Goal: Task Accomplishment & Management: Manage account settings

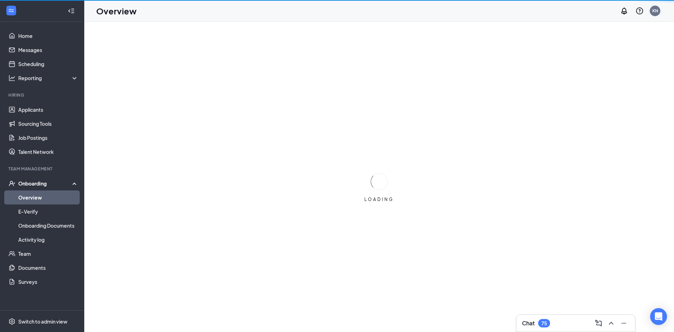
click at [654, 15] on div "KN" at bounding box center [655, 11] width 14 height 14
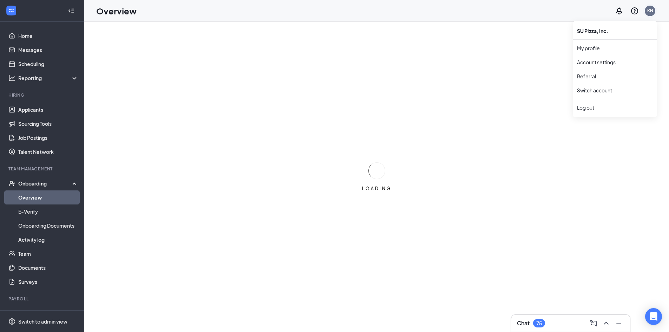
click at [649, 11] on div "KN" at bounding box center [650, 11] width 14 height 14
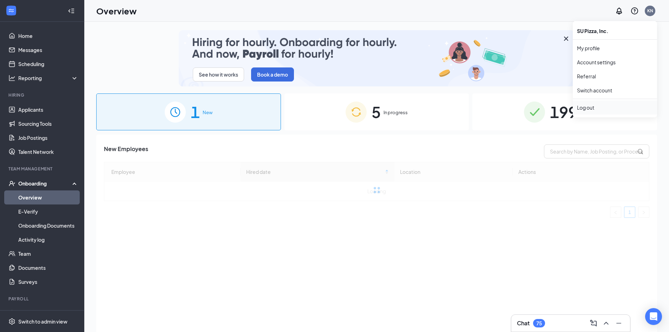
click at [594, 108] on div "Log out" at bounding box center [615, 107] width 76 height 7
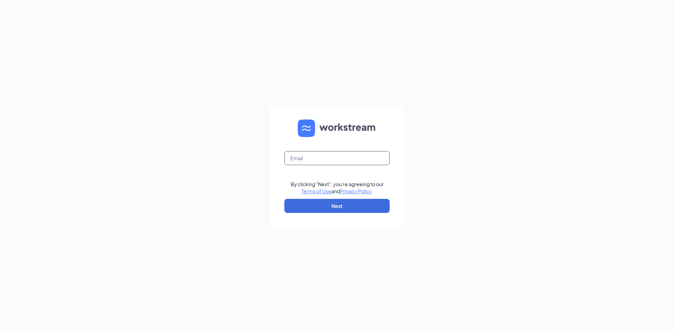
click at [339, 160] on input "text" at bounding box center [337, 158] width 105 height 14
type input "supizzadocs@gmail.com"
click at [335, 207] on button "Next" at bounding box center [337, 206] width 105 height 14
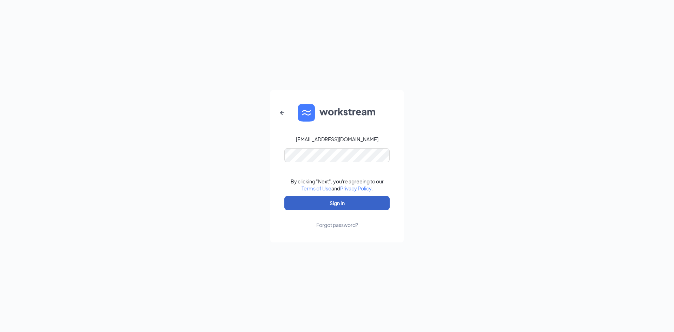
click at [347, 200] on button "Sign In" at bounding box center [337, 203] width 105 height 14
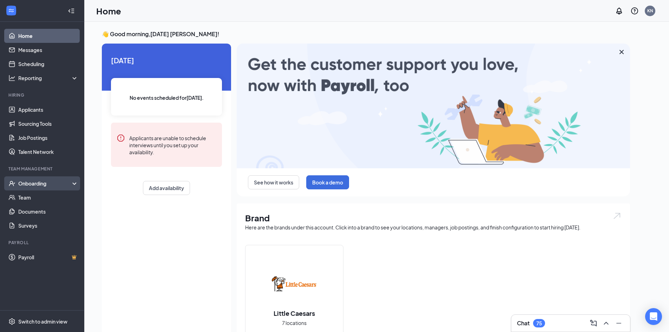
click at [44, 183] on div "Onboarding" at bounding box center [45, 183] width 54 height 7
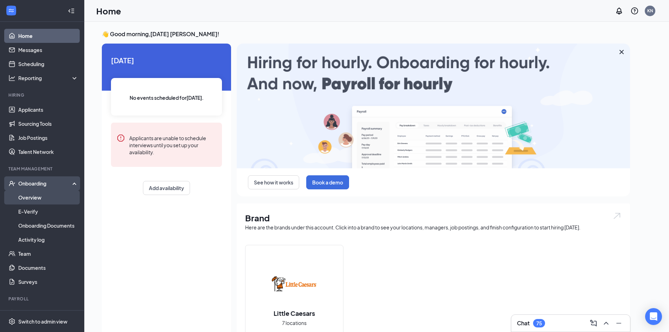
click at [38, 202] on link "Overview" at bounding box center [48, 197] width 60 height 14
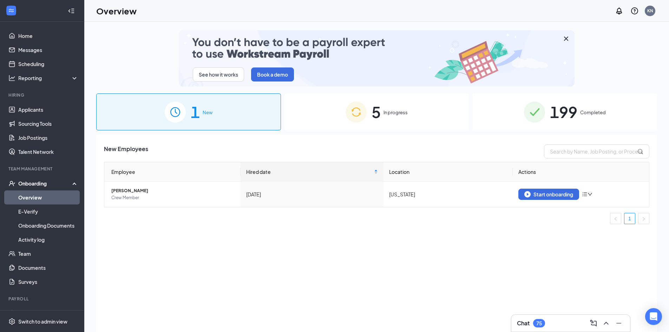
click at [414, 107] on div "5 In progress" at bounding box center [377, 111] width 185 height 37
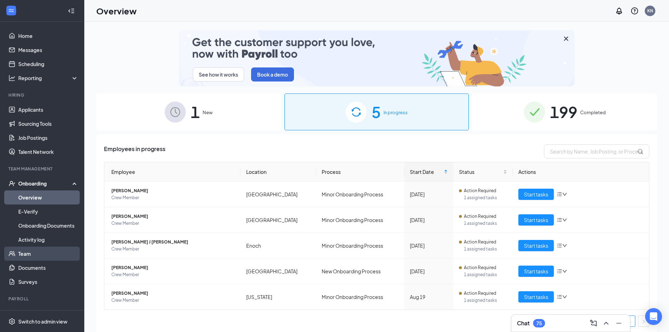
click at [29, 257] on link "Team" at bounding box center [48, 254] width 60 height 14
